Goal: Task Accomplishment & Management: Manage account settings

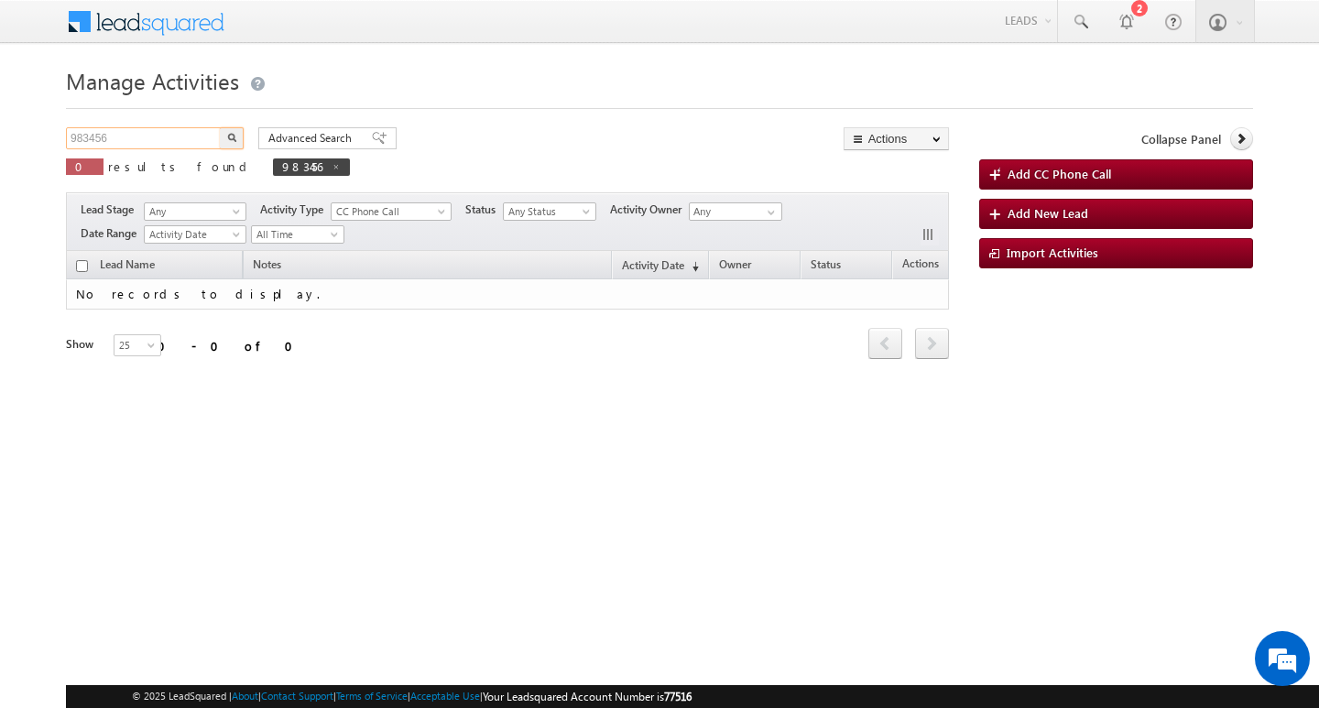
click at [170, 139] on input "983456" at bounding box center [144, 138] width 157 height 22
type input "Search Activities"
click at [110, 133] on input "text" at bounding box center [144, 138] width 157 height 22
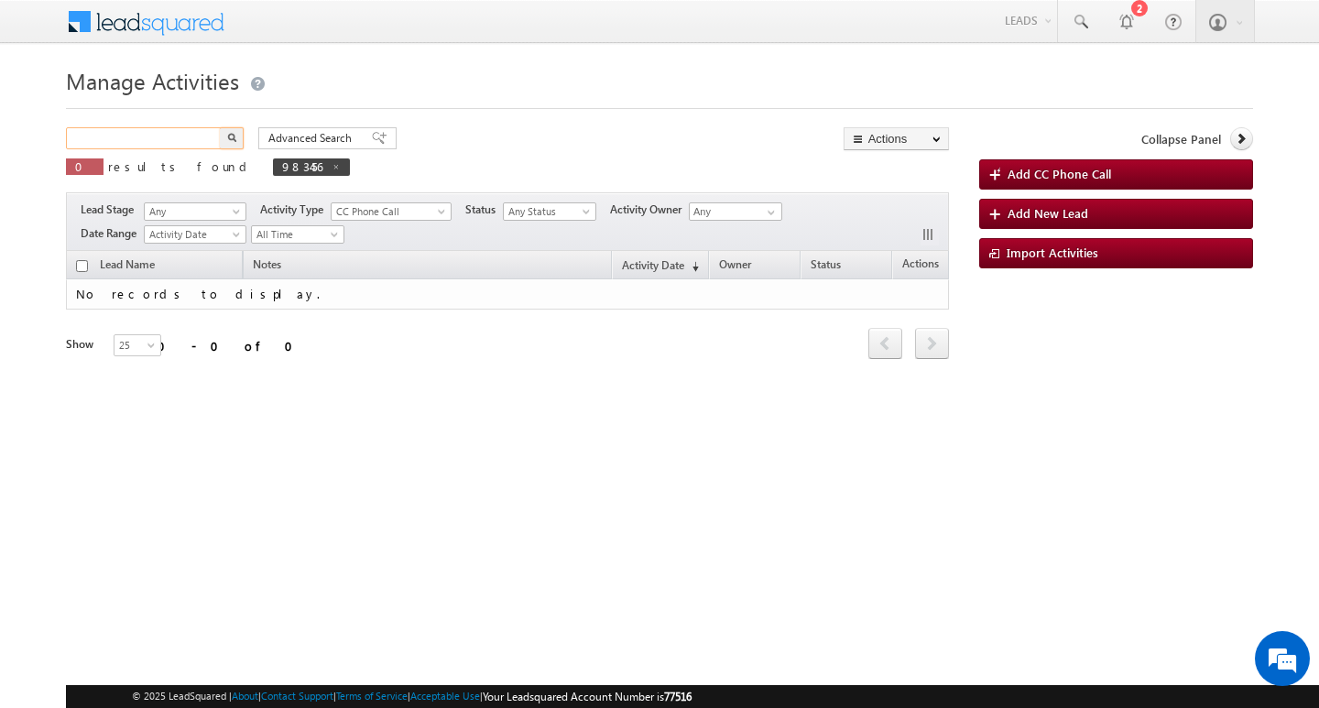
click at [110, 133] on input "text" at bounding box center [144, 138] width 157 height 22
paste input "956840"
type input "956840"
click at [220, 127] on button "button" at bounding box center [232, 138] width 24 height 22
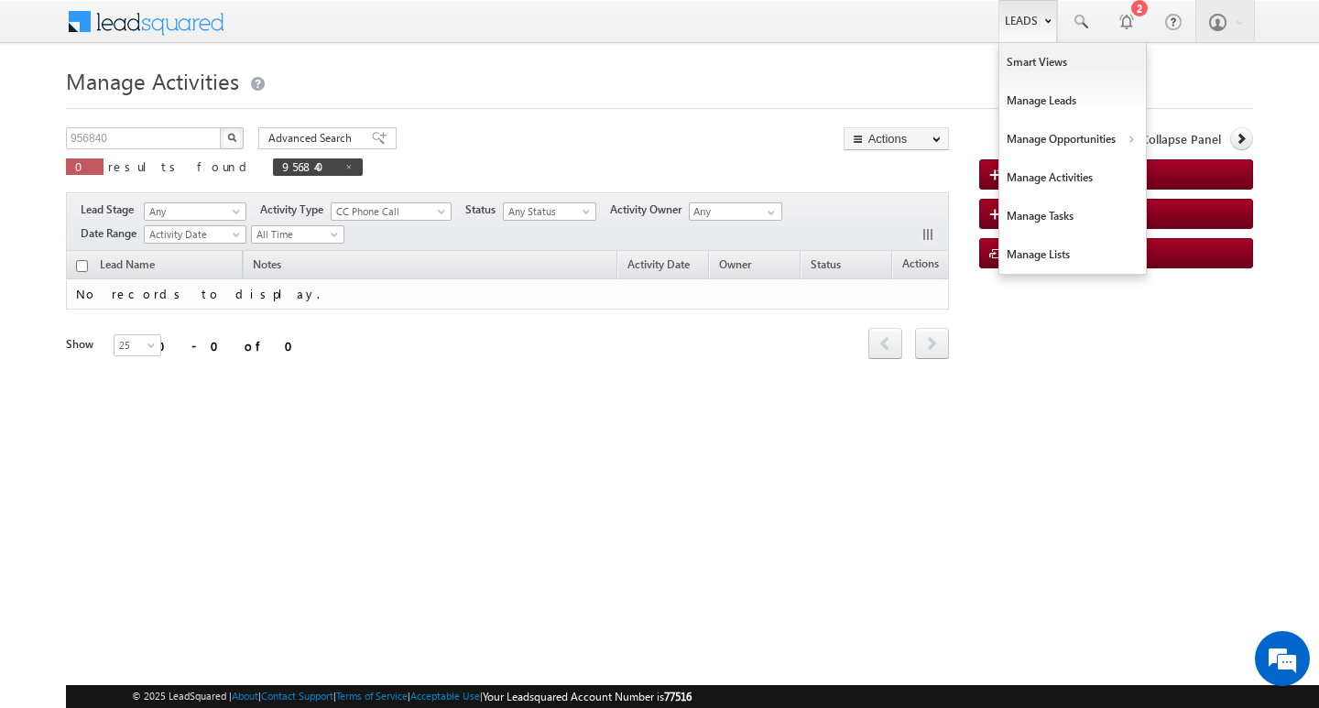
click at [1026, 10] on link "Leads" at bounding box center [1027, 21] width 59 height 42
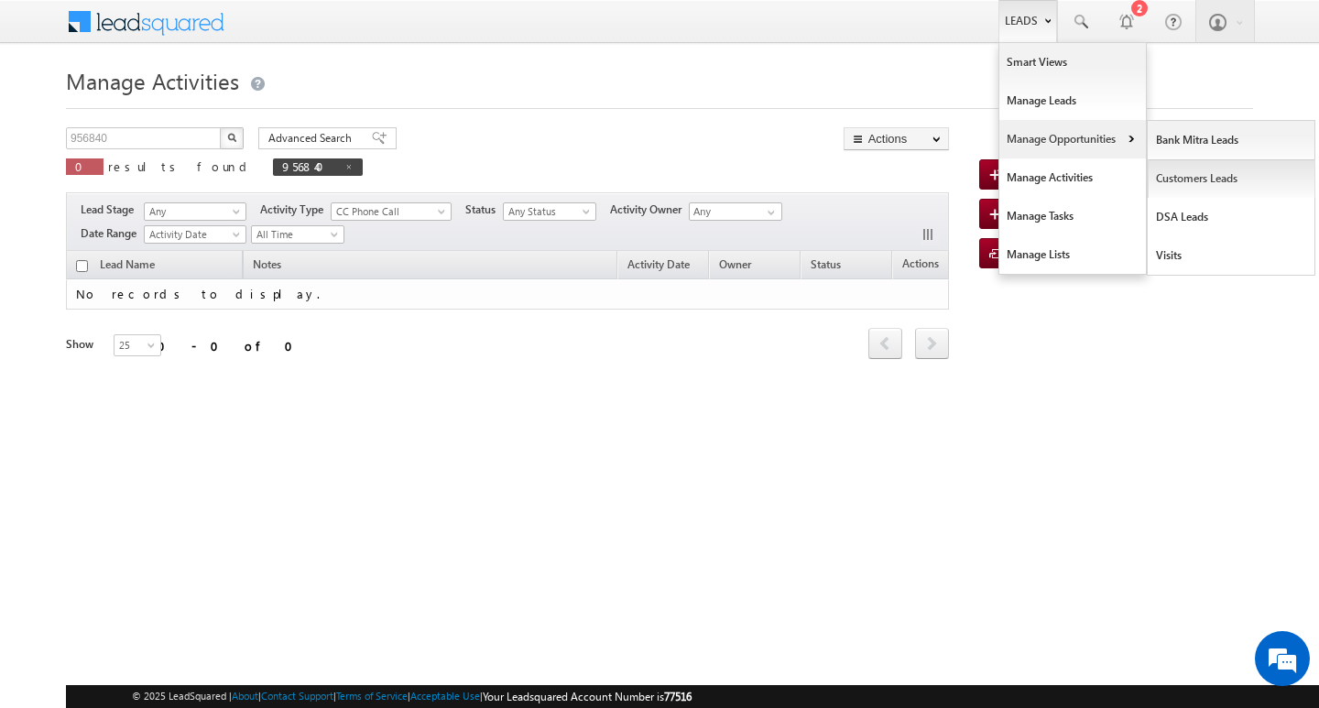
click at [1185, 181] on link "Customers Leads" at bounding box center [1232, 178] width 168 height 38
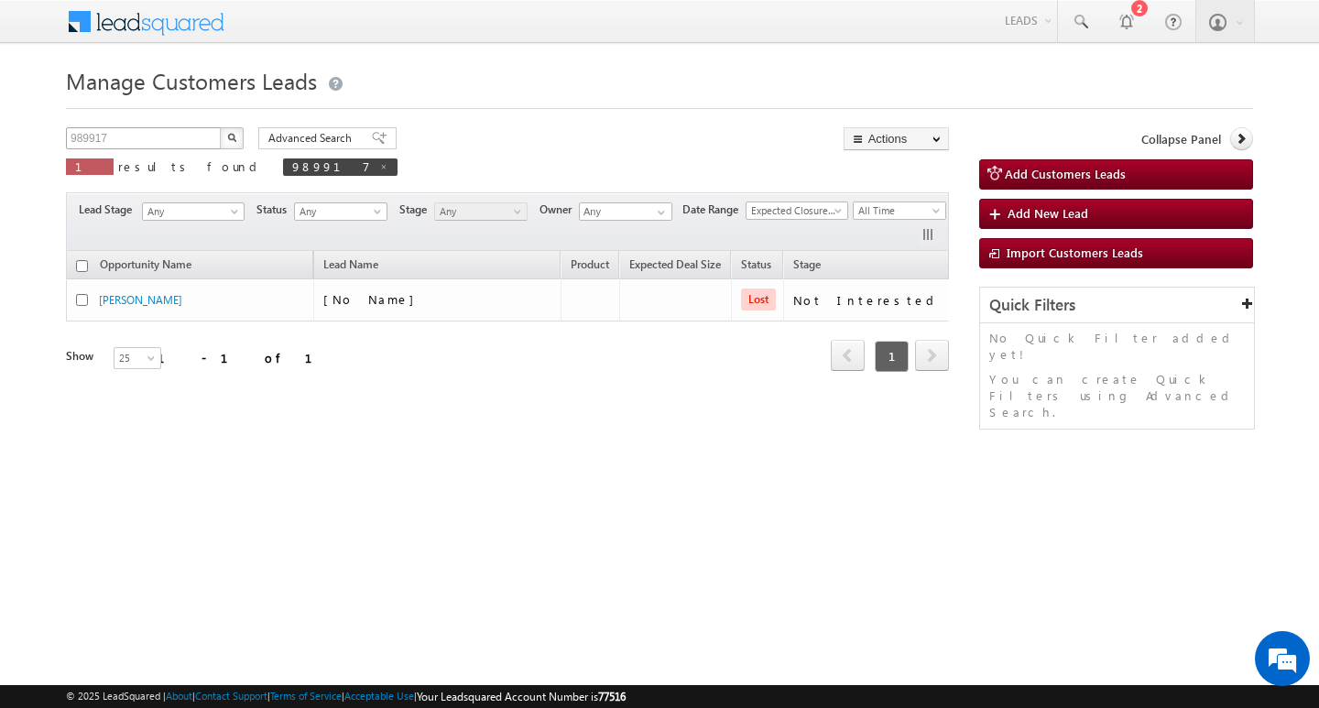
drag, startPoint x: 121, startPoint y: 125, endPoint x: 126, endPoint y: 138, distance: 14.8
click at [125, 135] on div "Manage Customers Leads 989917 X 1 results found 989917 Advanced Search Advanced…" at bounding box center [659, 290] width 1187 height 458
click at [126, 138] on input "989917" at bounding box center [144, 138] width 157 height 22
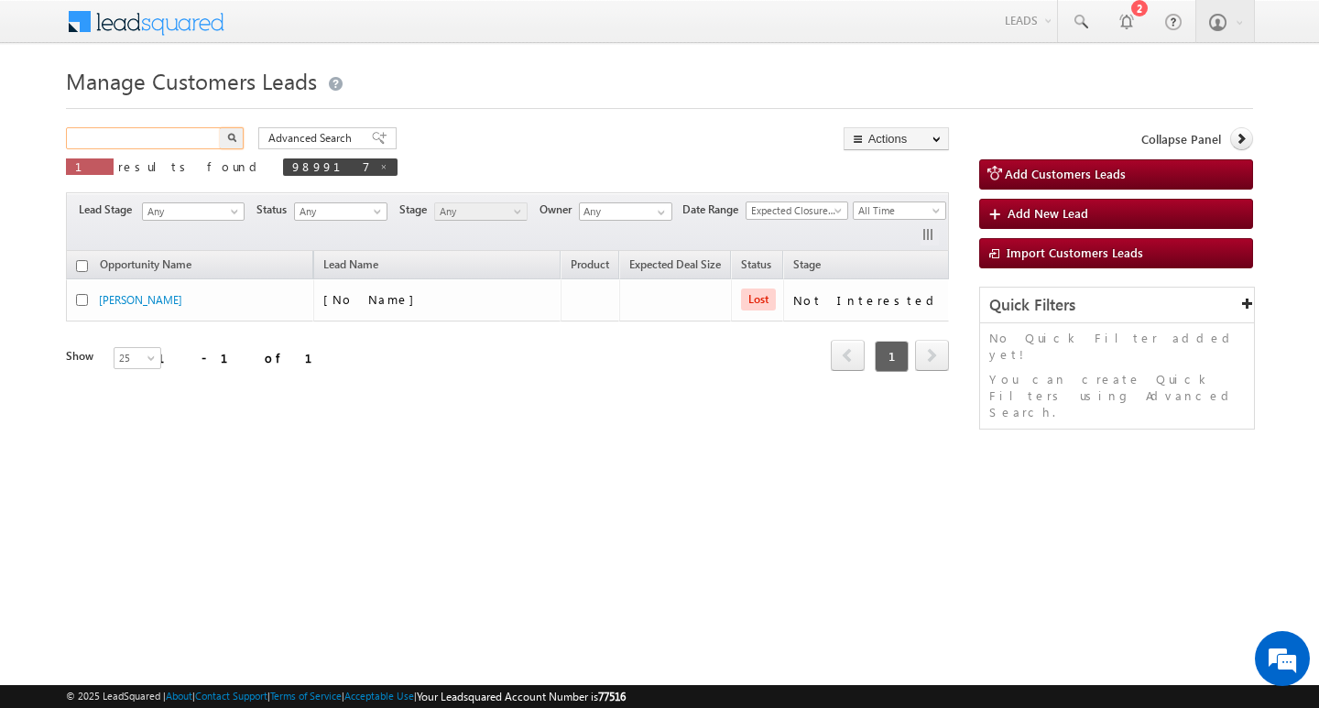
paste input "956840"
type input "956840"
click at [220, 127] on button "button" at bounding box center [232, 138] width 24 height 22
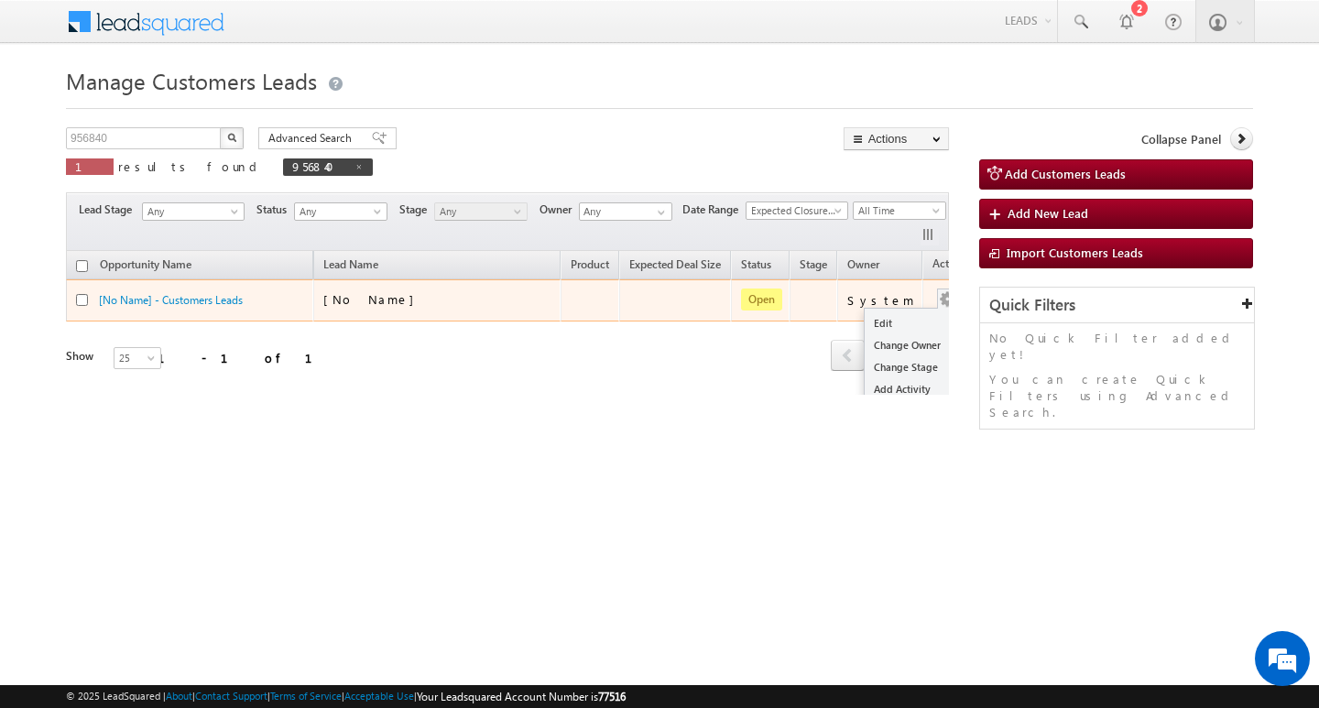
click at [938, 292] on button "button" at bounding box center [947, 299] width 18 height 18
click at [897, 317] on link "Edit" at bounding box center [911, 323] width 92 height 22
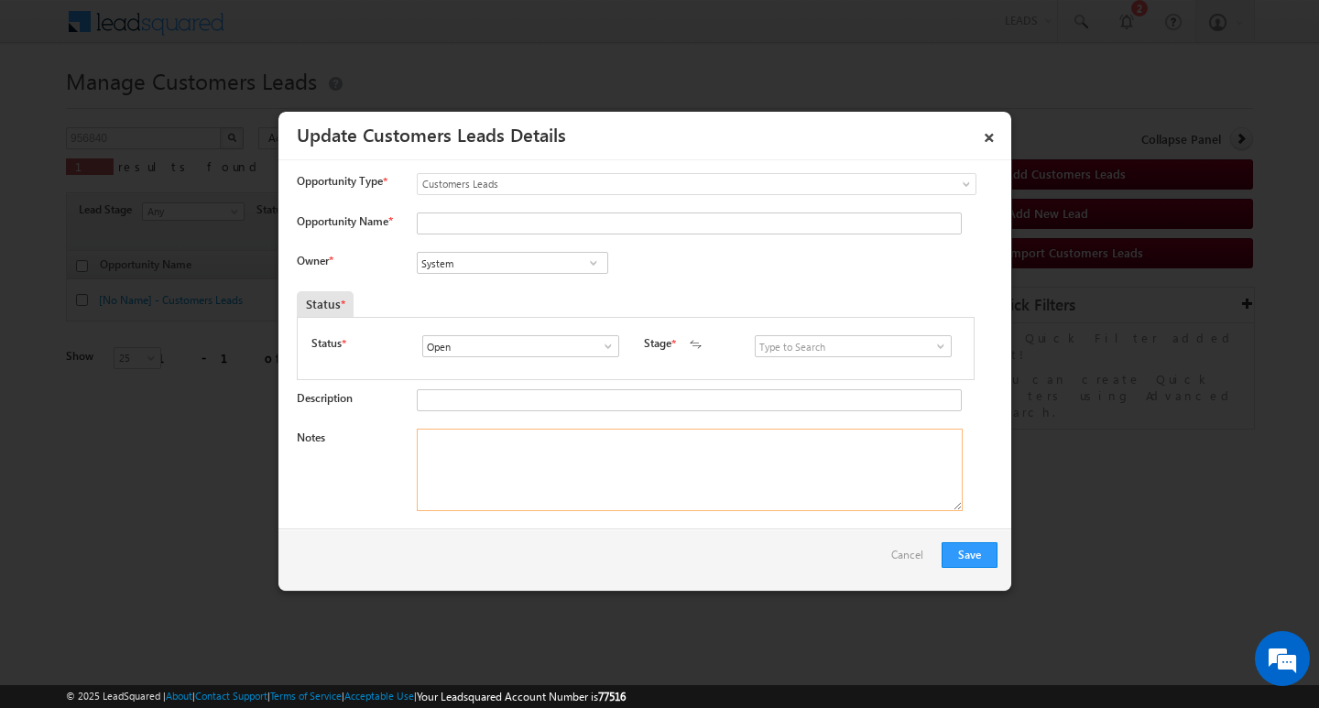
click at [735, 452] on textarea "Notes" at bounding box center [690, 470] width 546 height 82
click at [924, 347] on link at bounding box center [935, 346] width 23 height 18
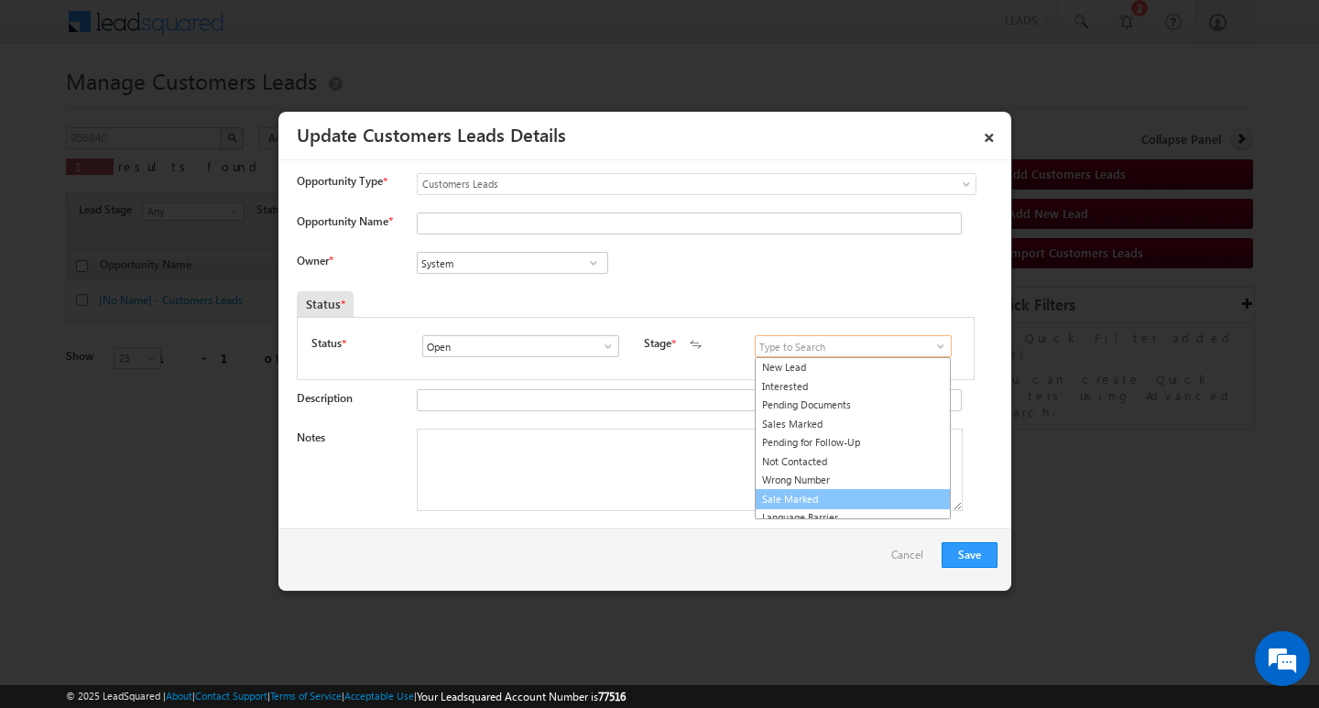
click at [866, 493] on link "Sale Marked" at bounding box center [853, 499] width 196 height 21
type input "Sale Marked"
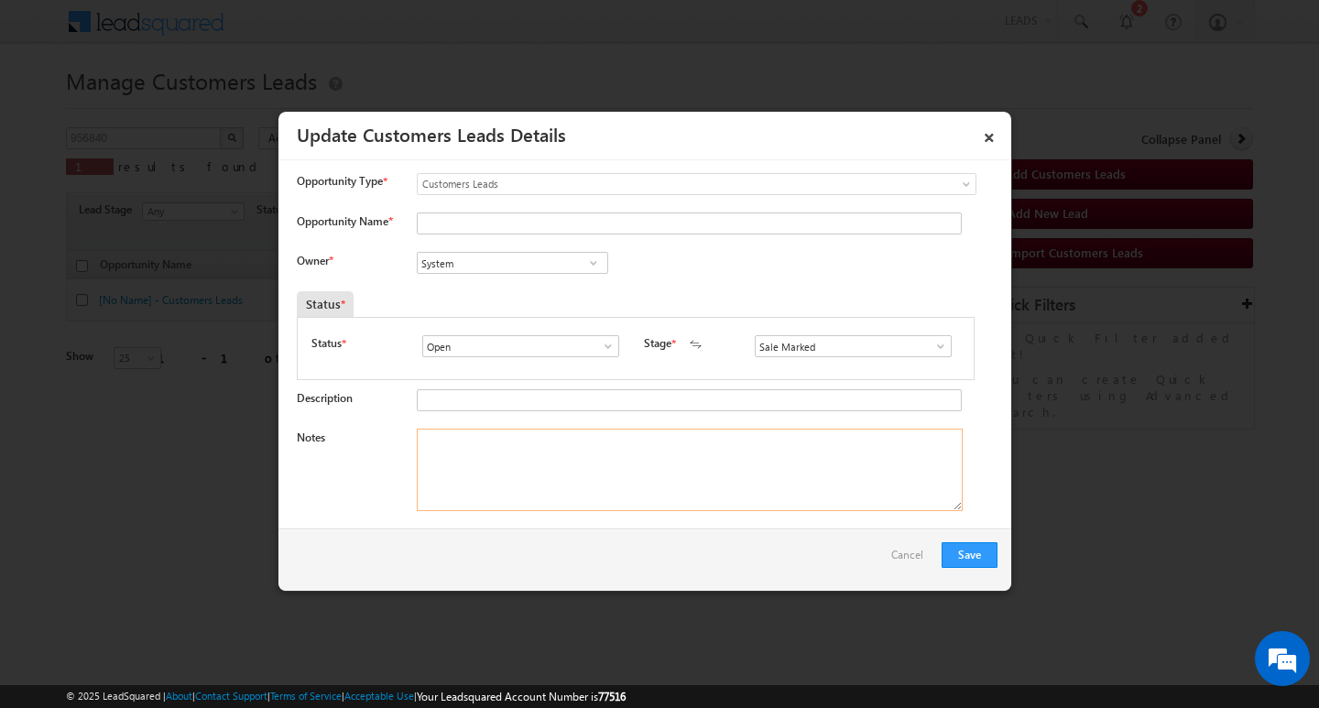
click at [648, 456] on textarea "Notes" at bounding box center [690, 470] width 546 height 82
click at [486, 255] on input "System" at bounding box center [512, 263] width 191 height 22
click at [552, 488] on textarea "Notes" at bounding box center [690, 470] width 546 height 82
paste textarea "Rizwan Ahmad/ Self_Employed/ LOAN AMOUNT : 19L / LOAN TYPE P +C / PROPERTY TYPE…"
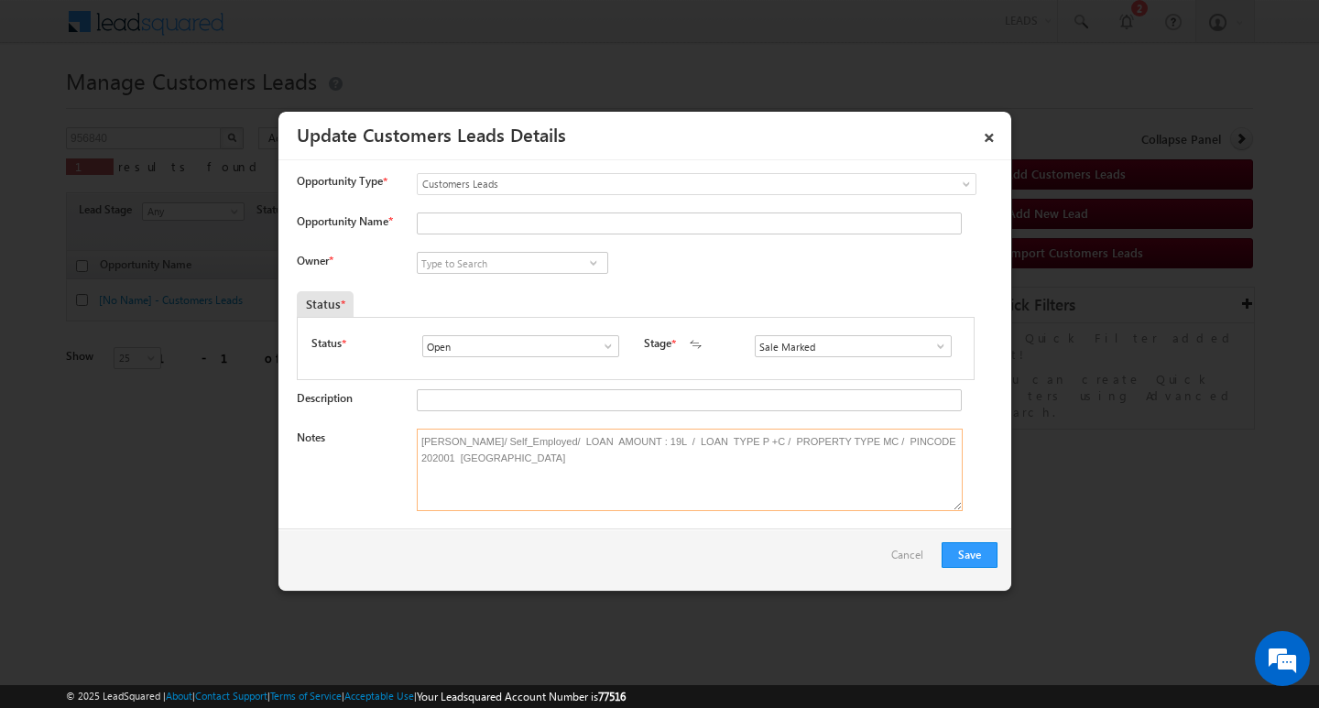
type textarea "Rizwan Ahmad/ Self_Employed/ LOAN AMOUNT : 19L / LOAN TYPE P +C / PROPERTY TYPE…"
click at [525, 256] on input at bounding box center [512, 263] width 191 height 22
click at [541, 219] on input "Opportunity Name *" at bounding box center [689, 224] width 545 height 22
paste input "Rizwan Ahmad"
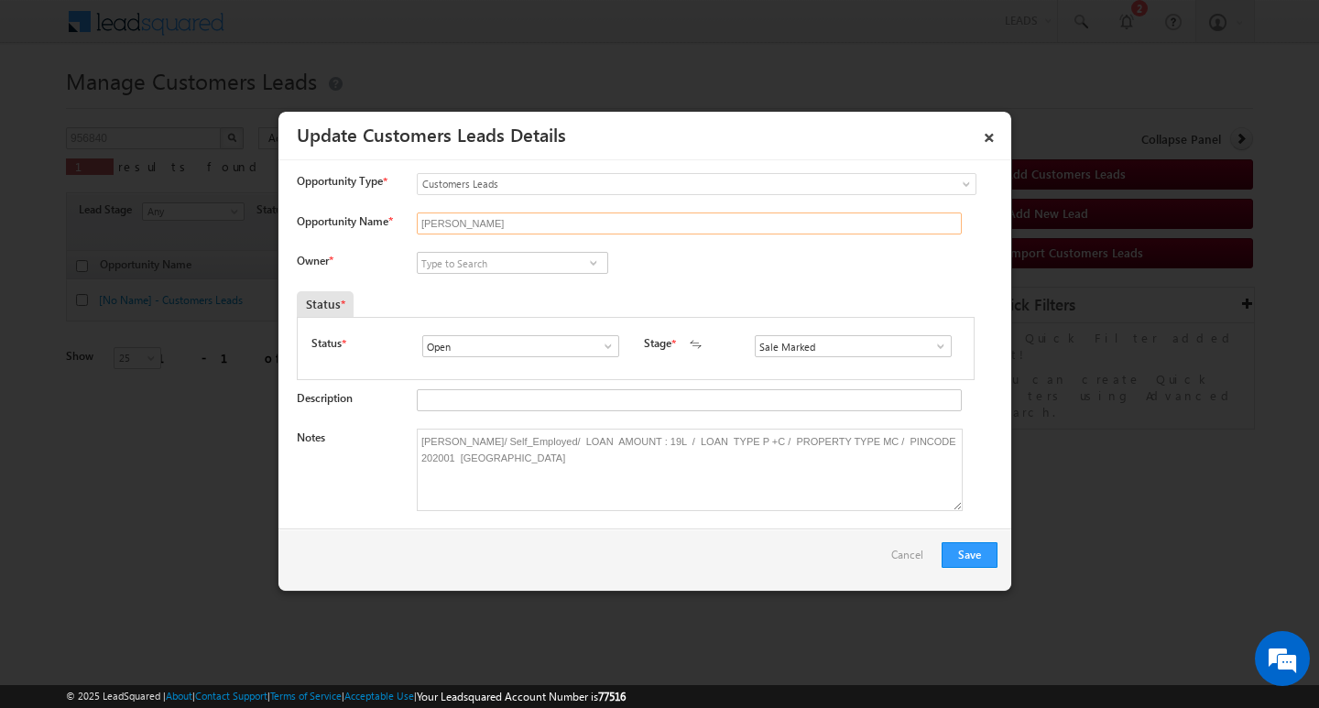
type input "Rizwan Ahmad"
click at [485, 258] on input at bounding box center [512, 263] width 191 height 22
paste input "Rahul Kumar"
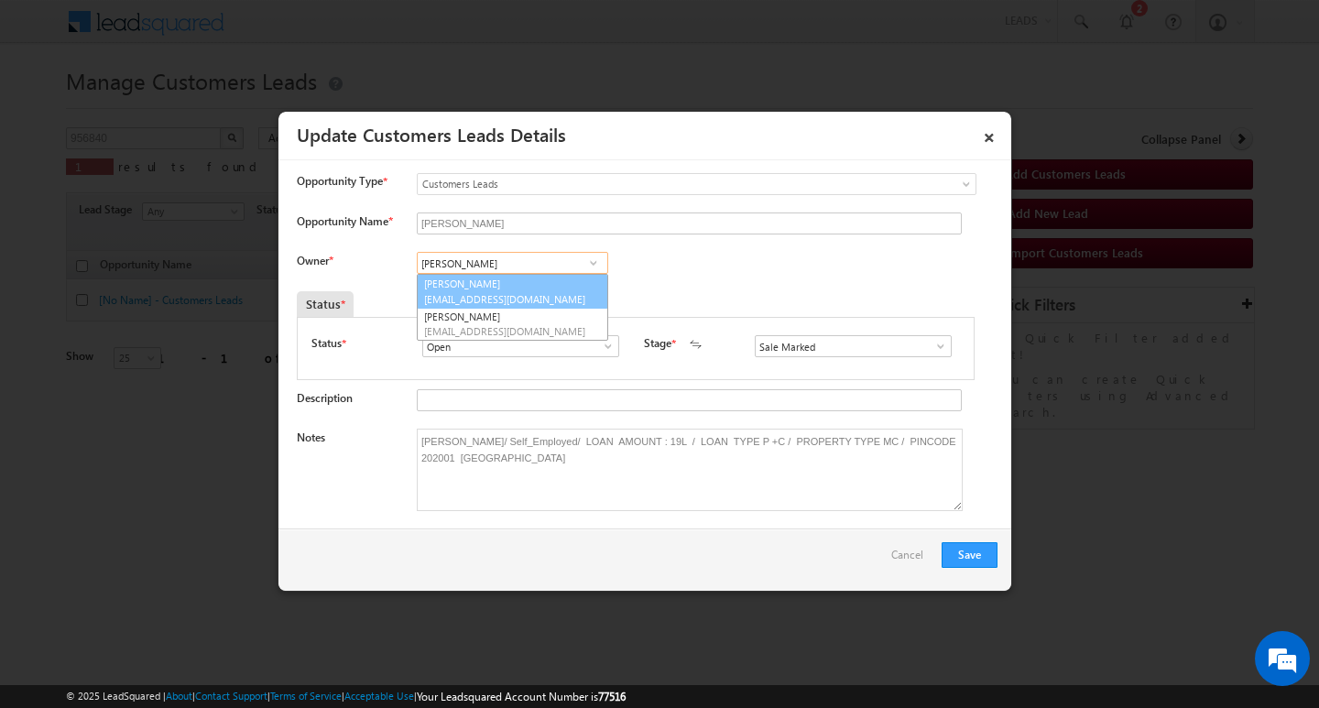
click at [556, 285] on link "Rahul Kumar rahul.kumar7@sgrlimited.in" at bounding box center [512, 291] width 191 height 35
type input "Rahul Kumar"
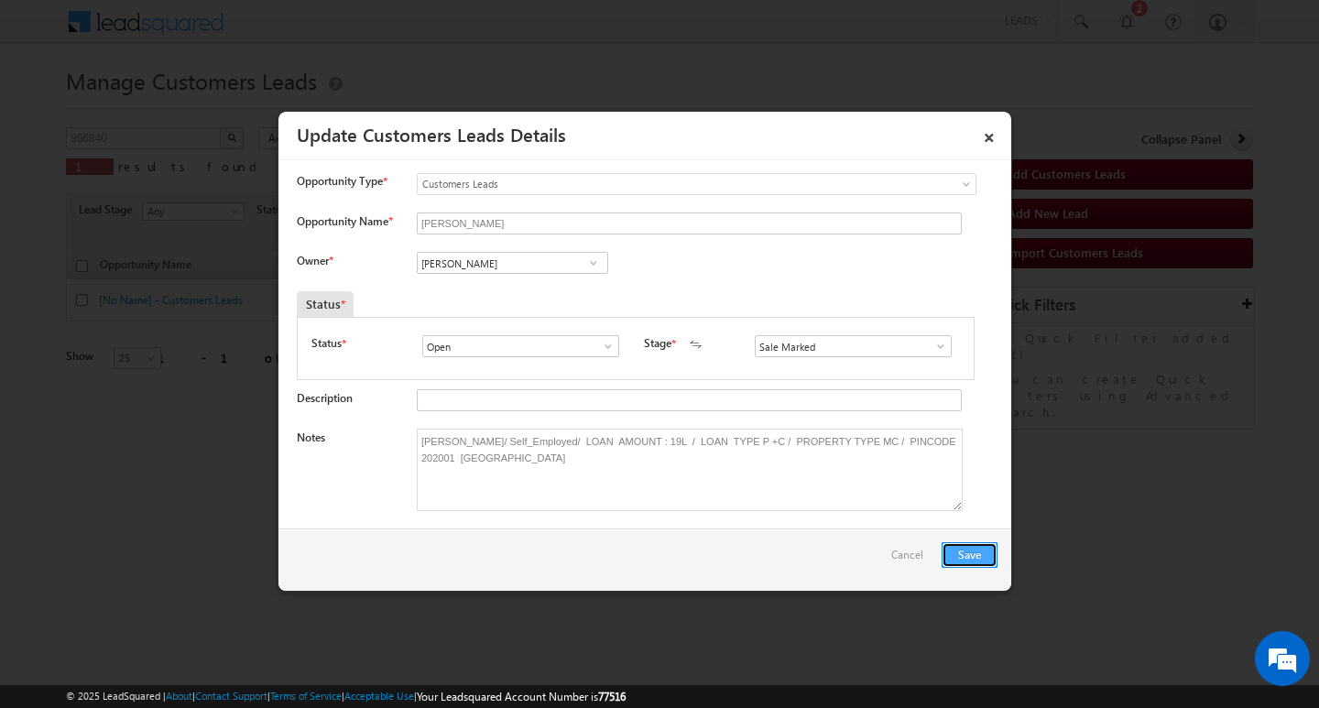
click at [958, 551] on button "Save" at bounding box center [970, 555] width 56 height 26
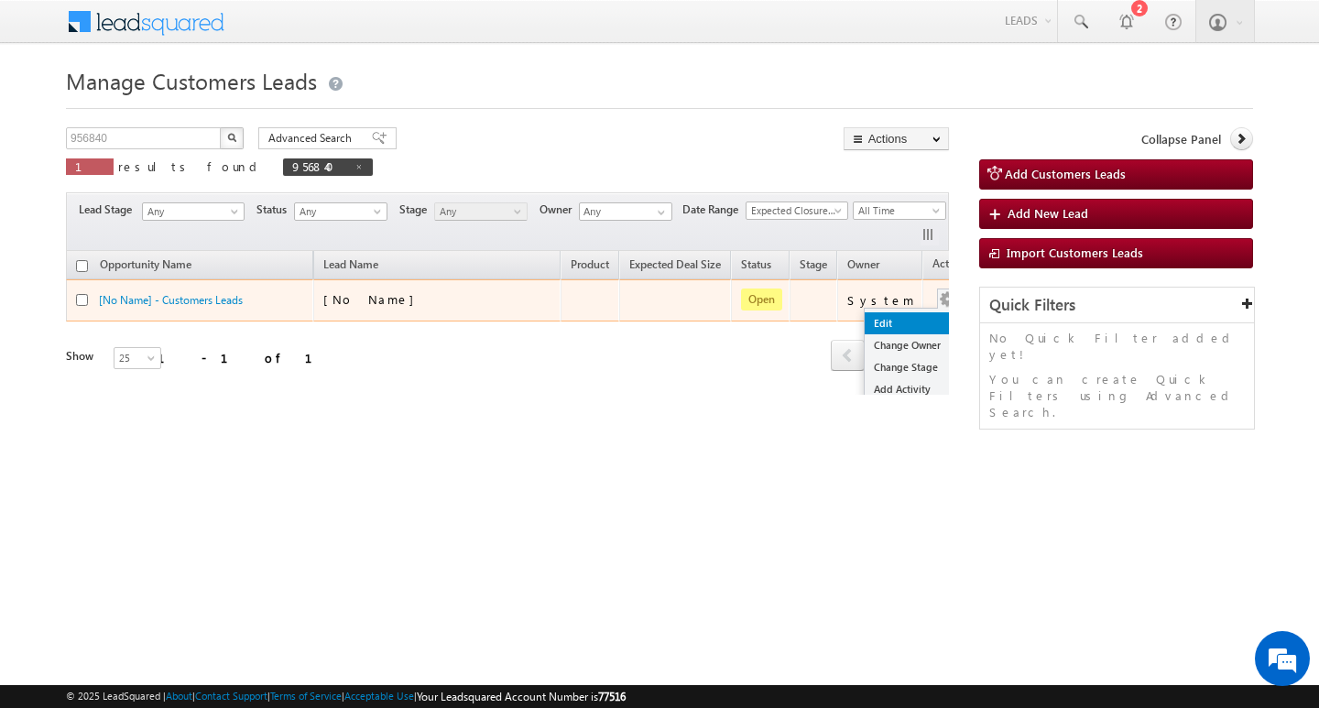
click at [903, 312] on link "Edit" at bounding box center [911, 323] width 92 height 22
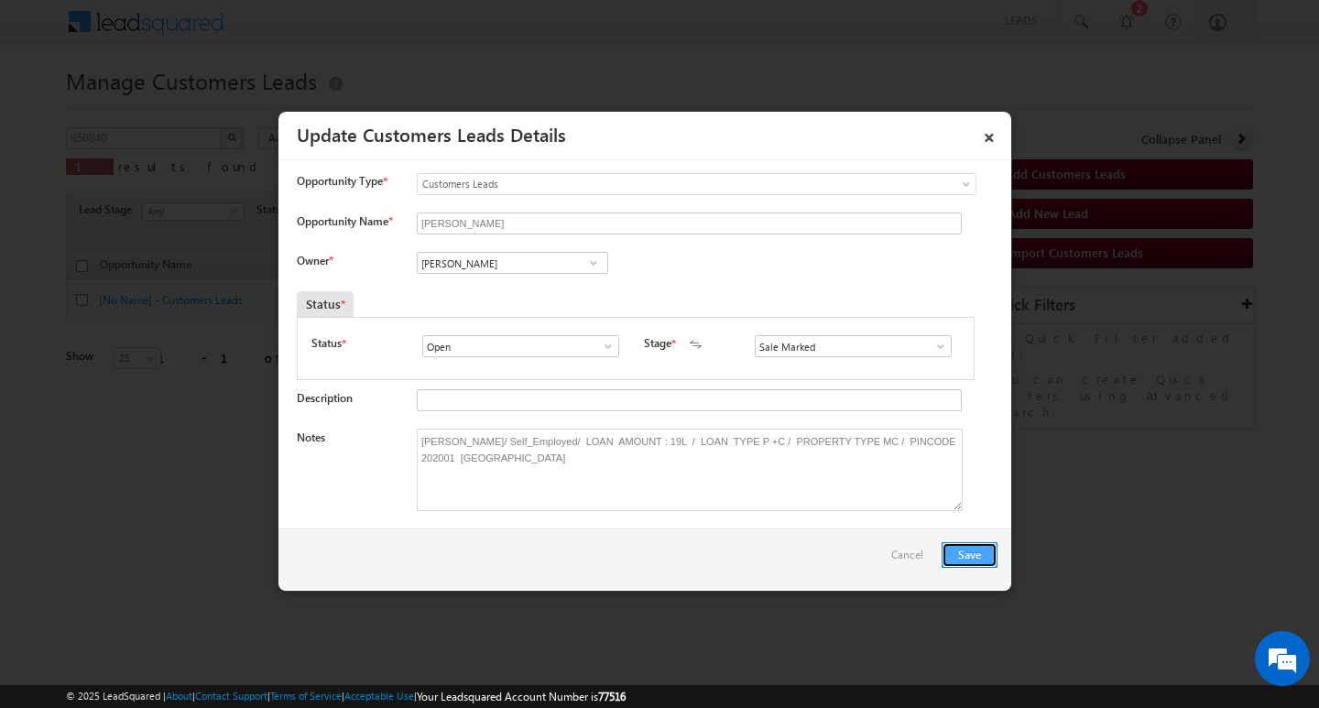
click at [961, 549] on button "Save" at bounding box center [970, 555] width 56 height 26
